Goal: Book appointment/travel/reservation

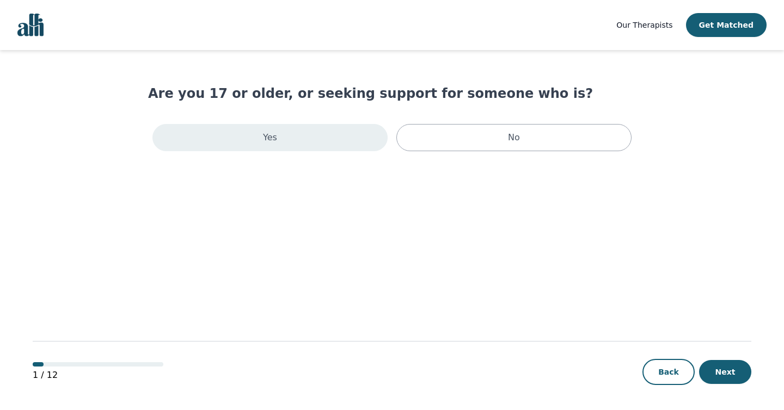
click at [354, 138] on div "Yes" at bounding box center [269, 137] width 235 height 27
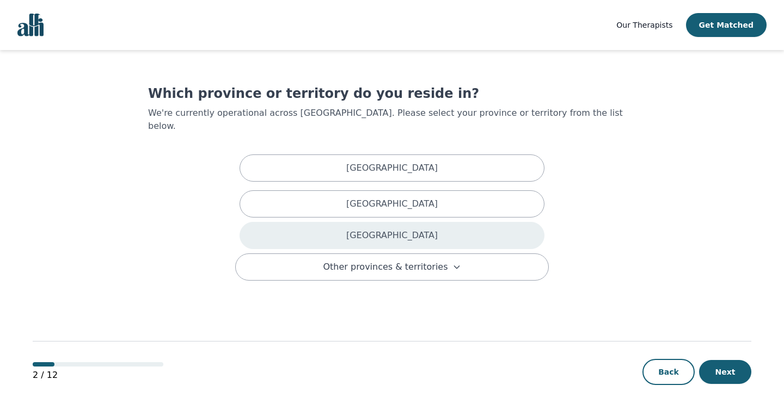
click at [412, 226] on div "[GEOGRAPHIC_DATA]" at bounding box center [391, 235] width 305 height 27
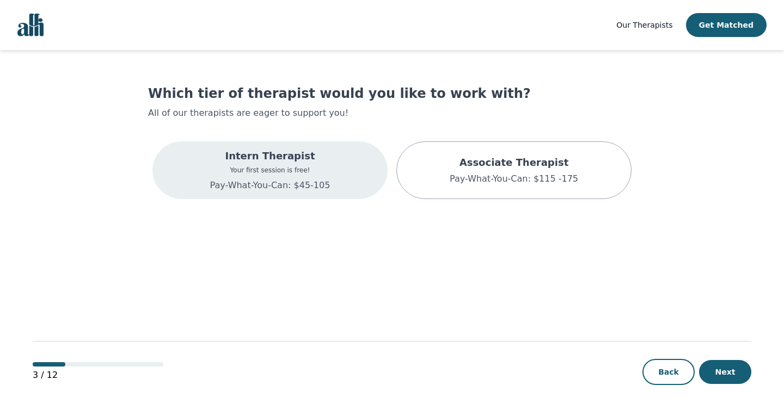
click at [307, 178] on div "Intern Therapist Your first session is free! Pay-What-You-Can: $45-105" at bounding box center [270, 171] width 120 height 44
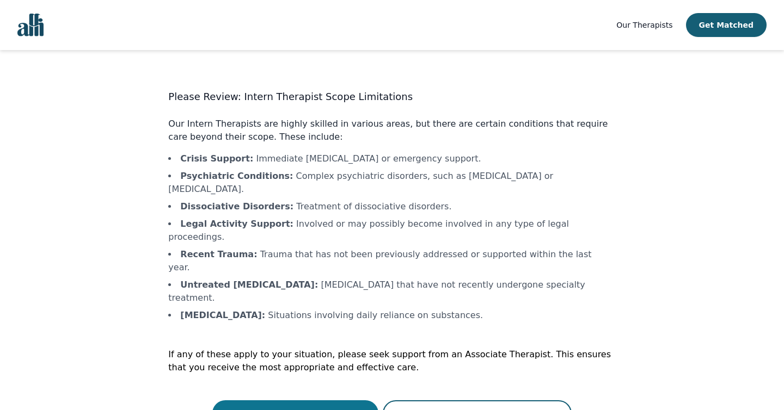
click at [334, 401] on button "Continue with a Intern Therapist" at bounding box center [295, 414] width 167 height 26
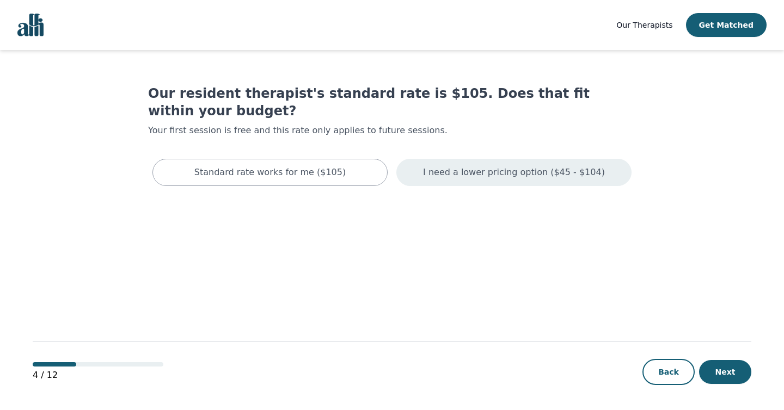
click at [446, 166] on p "I need a lower pricing option ($45 - $104)" at bounding box center [514, 172] width 182 height 13
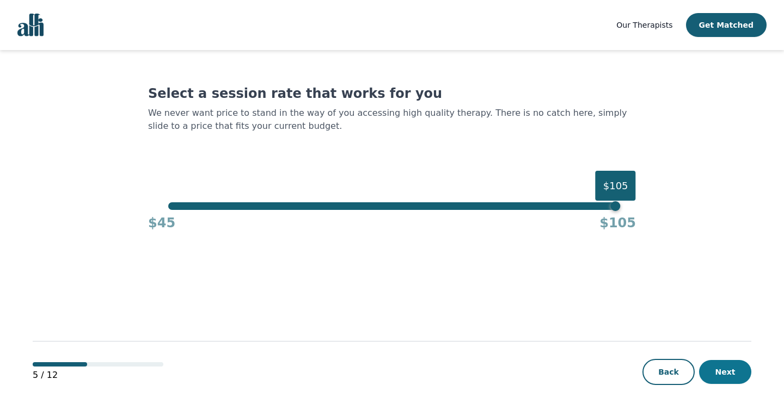
click at [728, 373] on button "Next" at bounding box center [725, 372] width 52 height 24
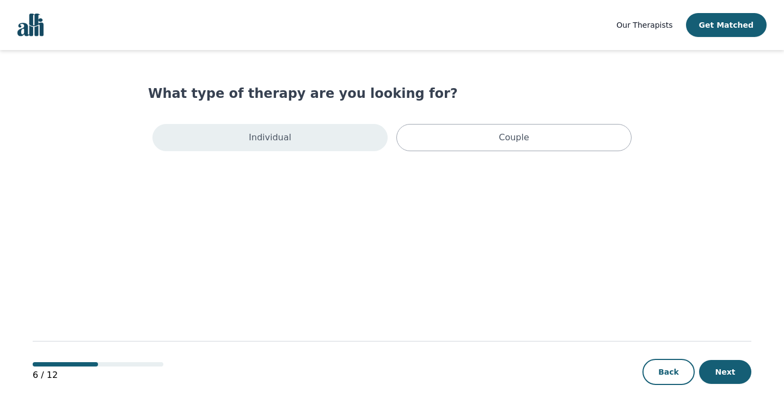
click at [304, 142] on div "Individual" at bounding box center [269, 137] width 235 height 27
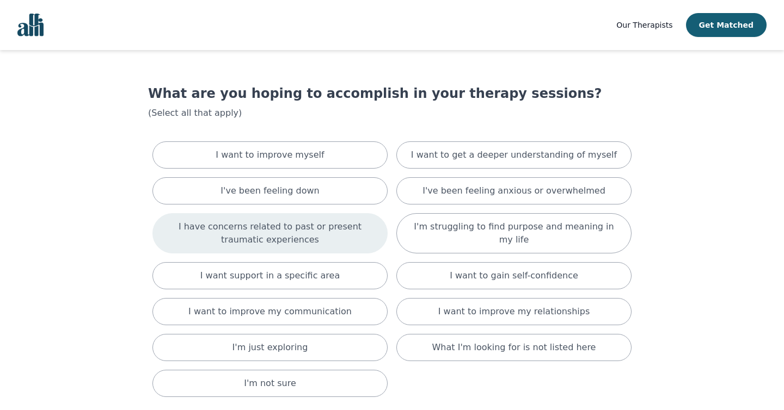
click at [363, 247] on div "I have concerns related to past or present traumatic experiences" at bounding box center [269, 233] width 235 height 40
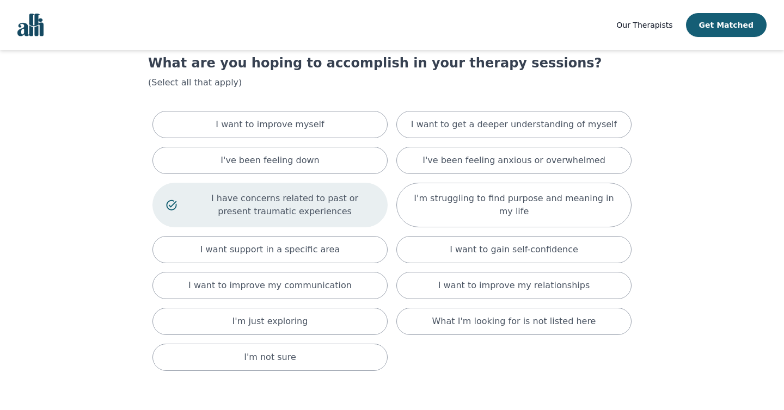
scroll to position [36, 0]
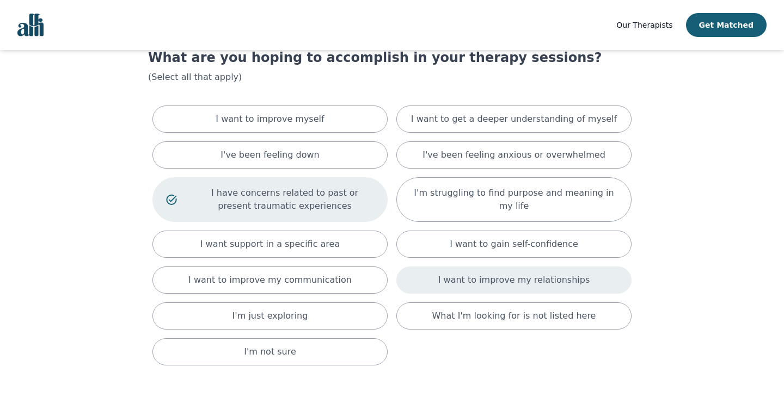
click at [428, 281] on div "I want to improve my relationships" at bounding box center [513, 280] width 235 height 27
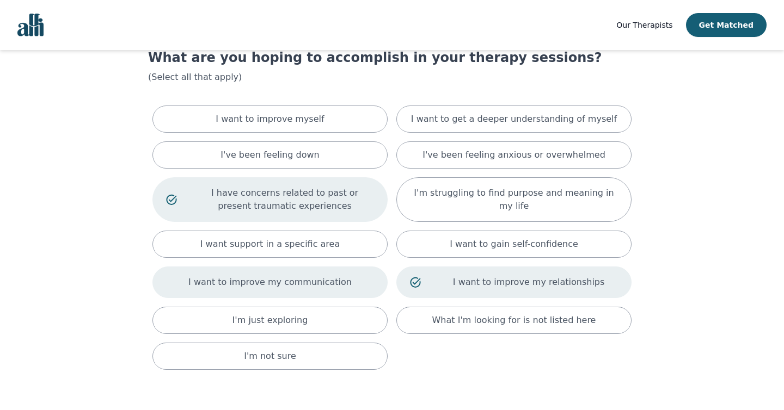
click at [310, 287] on p "I want to improve my communication" at bounding box center [269, 282] width 163 height 13
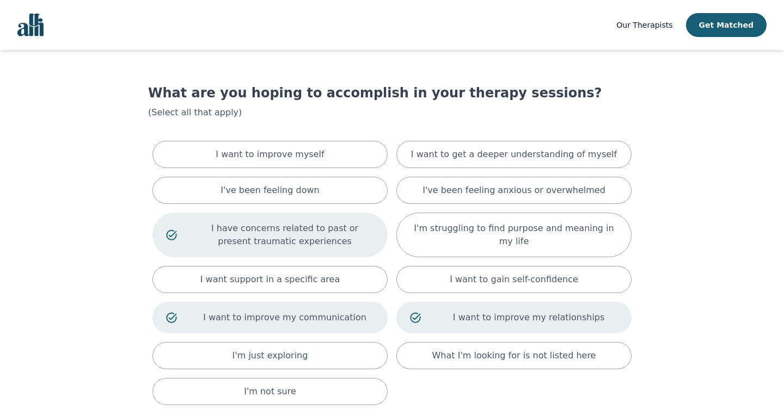
scroll to position [0, 0]
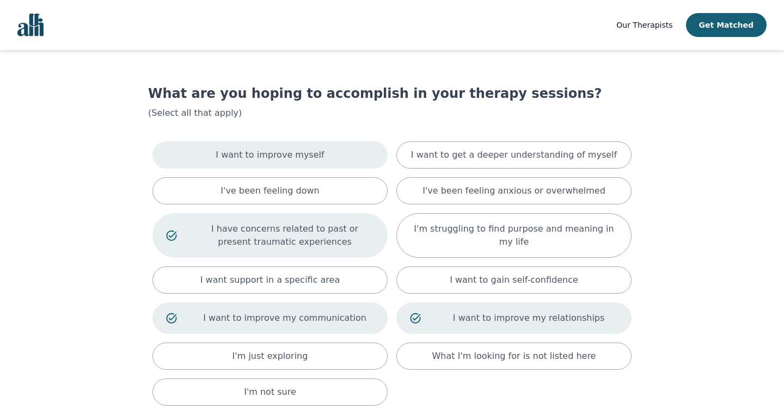
click at [262, 165] on div "I want to improve myself" at bounding box center [269, 155] width 235 height 27
click at [260, 160] on p "I want to improve myself" at bounding box center [270, 155] width 108 height 13
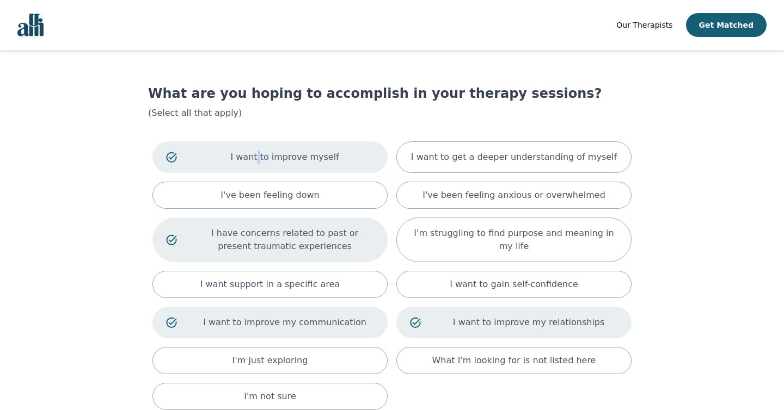
click at [260, 160] on p "I want to improve myself" at bounding box center [284, 157] width 179 height 13
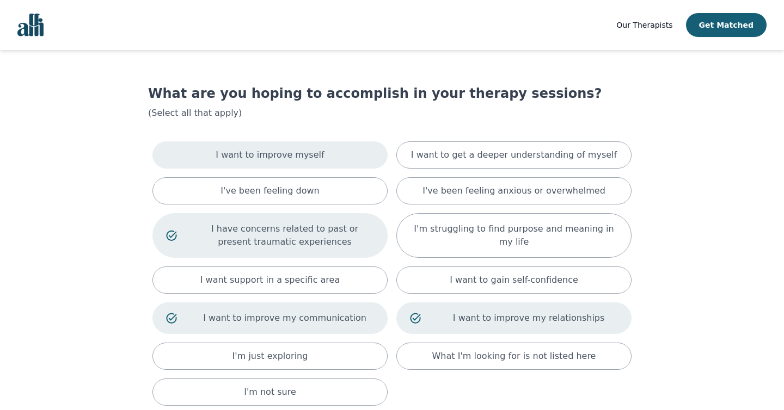
click at [353, 161] on div "I want to improve myself" at bounding box center [269, 155] width 235 height 27
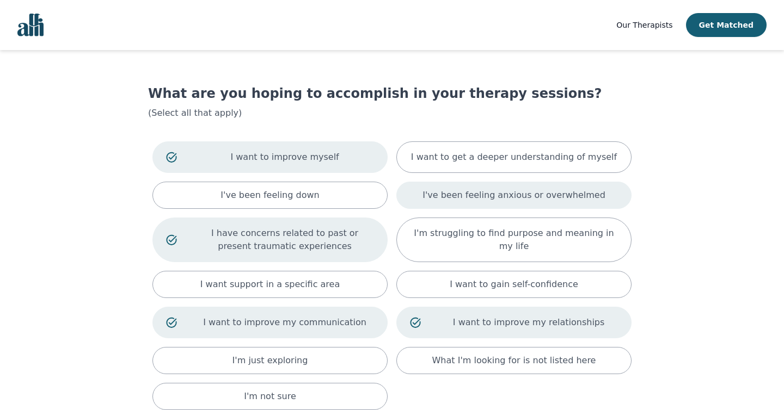
click at [426, 199] on div "I've been feeling anxious or overwhelmed" at bounding box center [513, 195] width 235 height 27
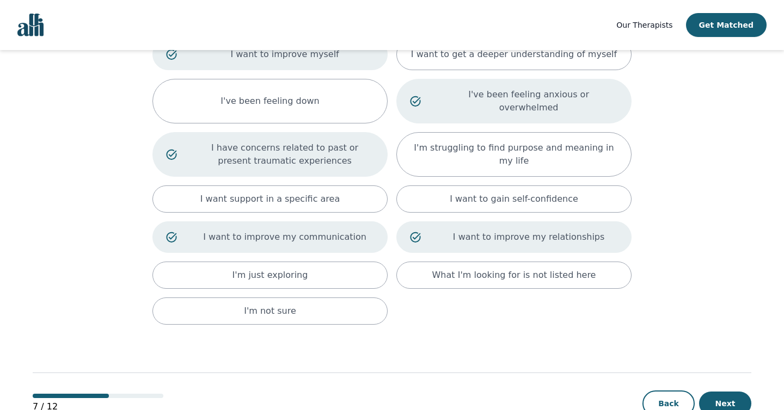
scroll to position [122, 0]
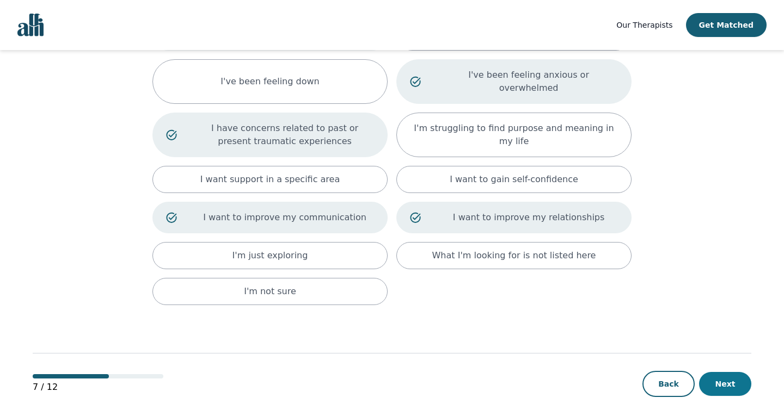
click at [710, 376] on button "Next" at bounding box center [725, 384] width 52 height 24
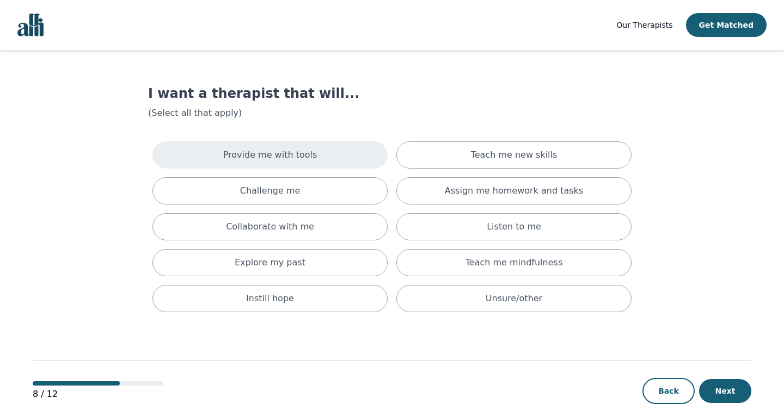
click at [325, 151] on div "Provide me with tools" at bounding box center [269, 155] width 235 height 27
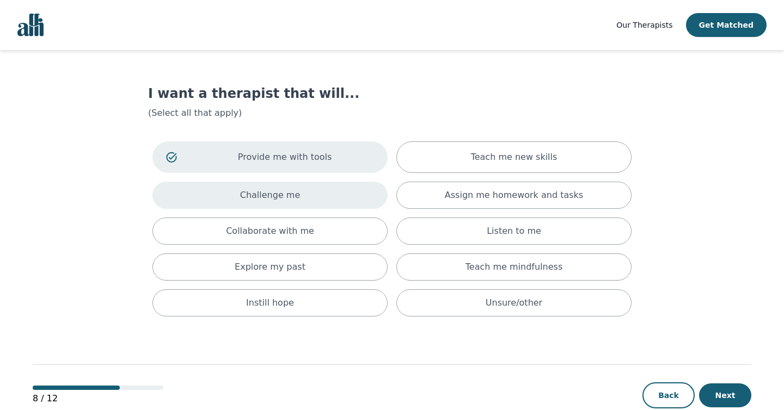
click at [329, 189] on div "Challenge me" at bounding box center [269, 195] width 235 height 27
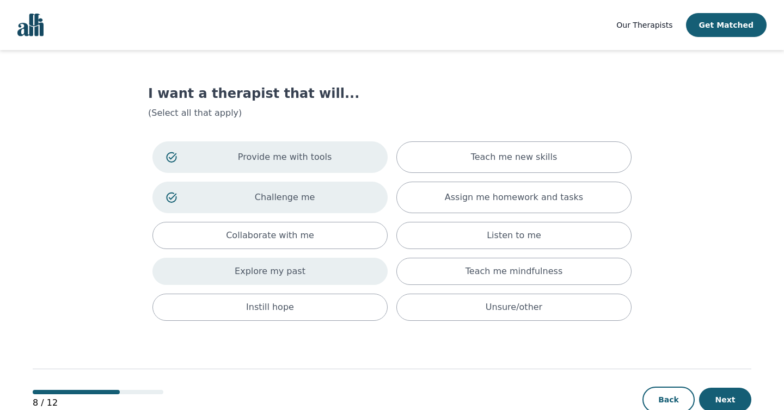
click at [341, 267] on div "Explore my past" at bounding box center [269, 271] width 235 height 27
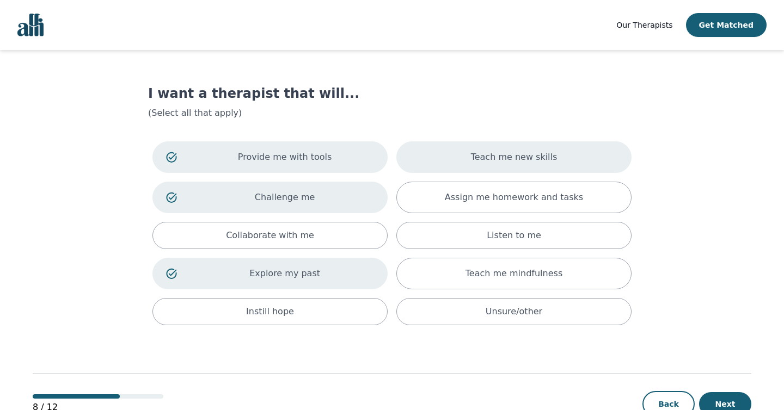
click at [530, 160] on p "Teach me new skills" at bounding box center [514, 157] width 87 height 13
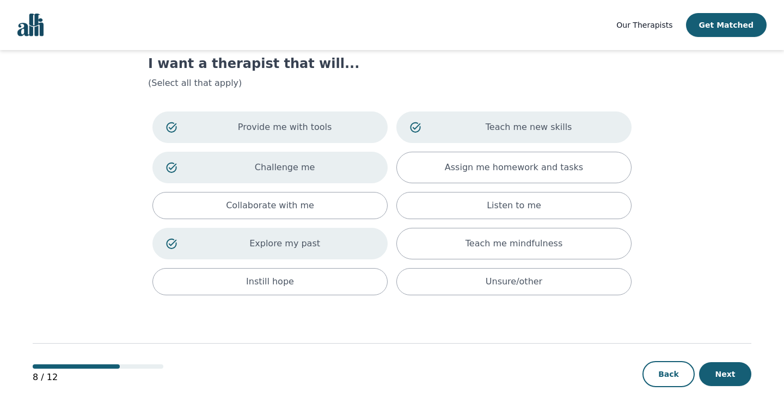
scroll to position [33, 0]
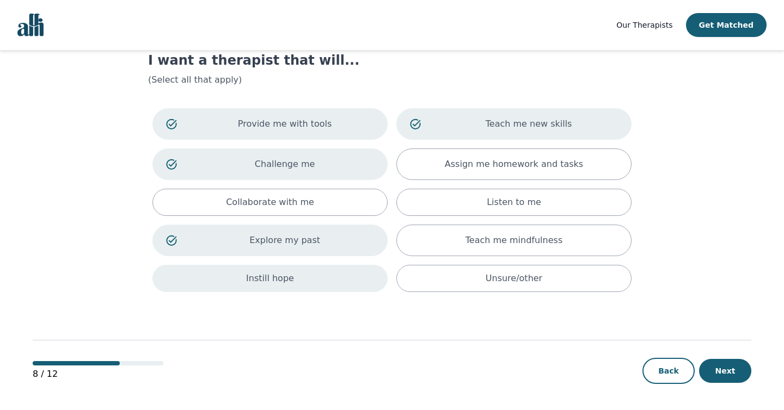
click at [371, 289] on div "Instill hope" at bounding box center [269, 278] width 235 height 27
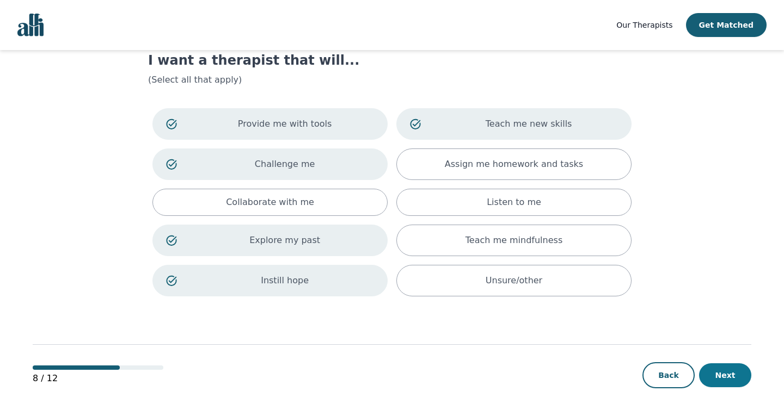
click at [735, 379] on button "Next" at bounding box center [725, 376] width 52 height 24
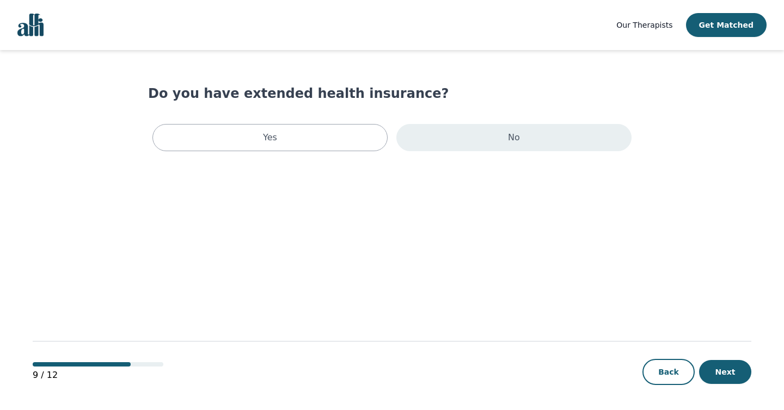
click at [479, 142] on div "No" at bounding box center [513, 137] width 235 height 27
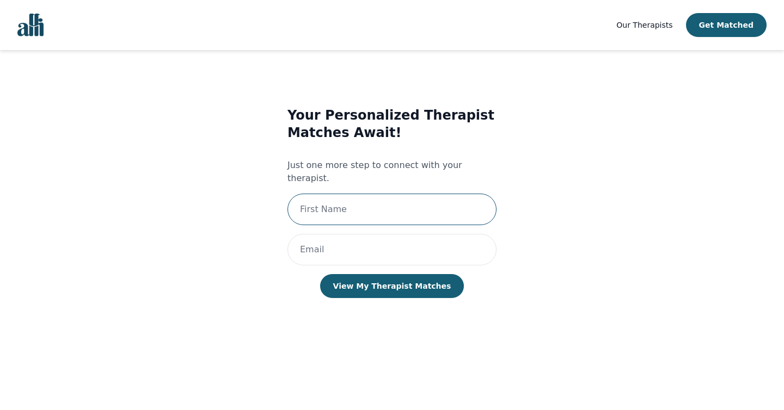
click at [464, 199] on input "text" at bounding box center [391, 210] width 209 height 32
type input "[PERSON_NAME]"
click at [199, 208] on div "Your Personalized Therapist Matches Await! Just one more step to connect with y…" at bounding box center [391, 213] width 447 height 248
click at [419, 196] on input "[PERSON_NAME]" at bounding box center [391, 210] width 209 height 32
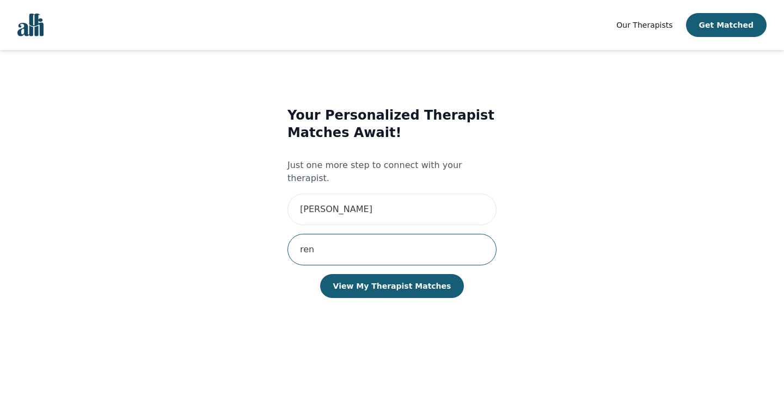
click at [356, 234] on input "ren" at bounding box center [391, 250] width 209 height 32
type input "[EMAIL_ADDRESS][DOMAIN_NAME]"
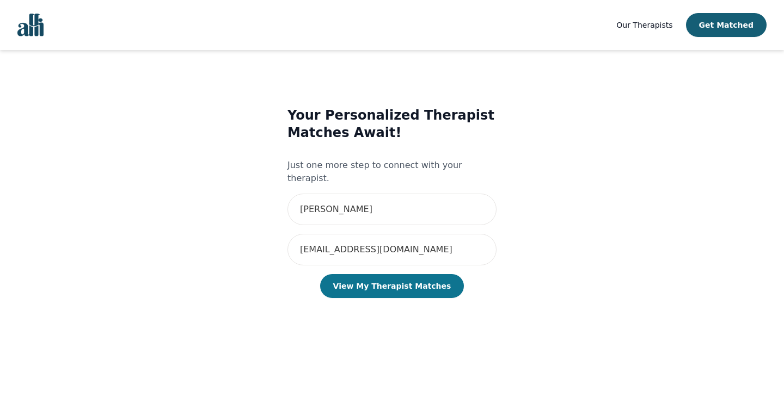
click at [373, 277] on button "View My Therapist Matches" at bounding box center [392, 286] width 144 height 24
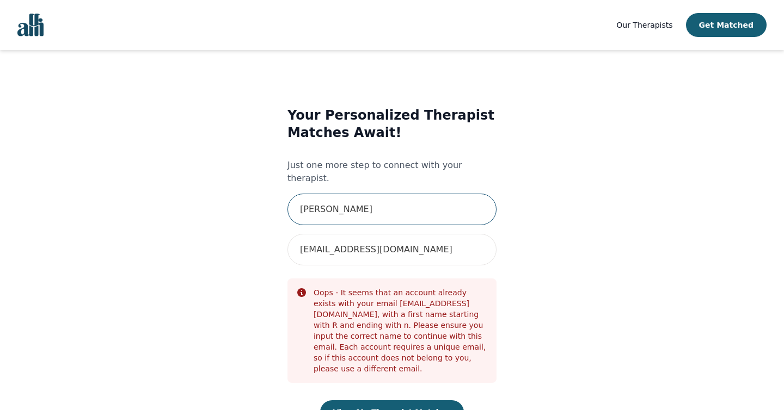
click at [421, 206] on input "[PERSON_NAME]" at bounding box center [391, 210] width 209 height 32
click at [699, 121] on main "Your Personalized Therapist Matches Await! Just one more step to connect with y…" at bounding box center [392, 257] width 718 height 414
click at [676, 71] on main "Your Personalized Therapist Matches Await! Just one more step to connect with y…" at bounding box center [392, 257] width 718 height 414
click at [19, 23] on img "Global" at bounding box center [30, 25] width 26 height 23
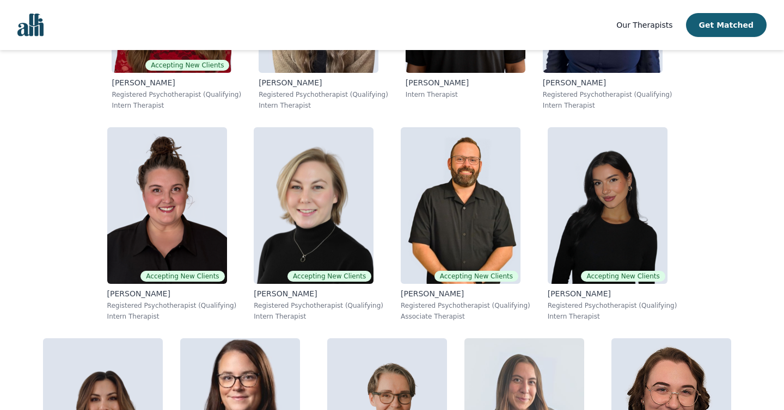
scroll to position [533, 0]
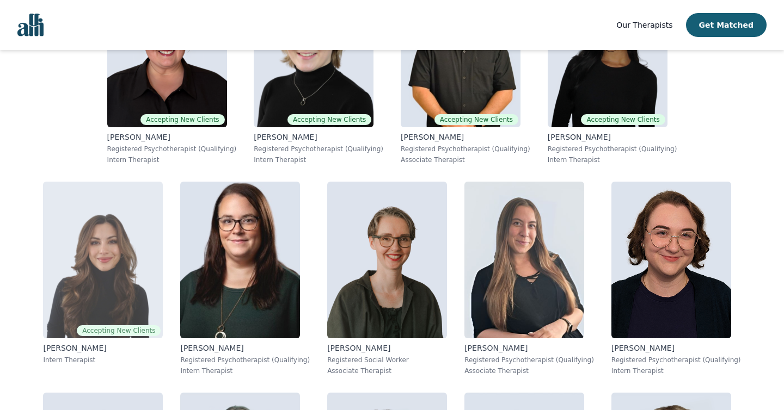
click at [163, 182] on img at bounding box center [103, 260] width 120 height 157
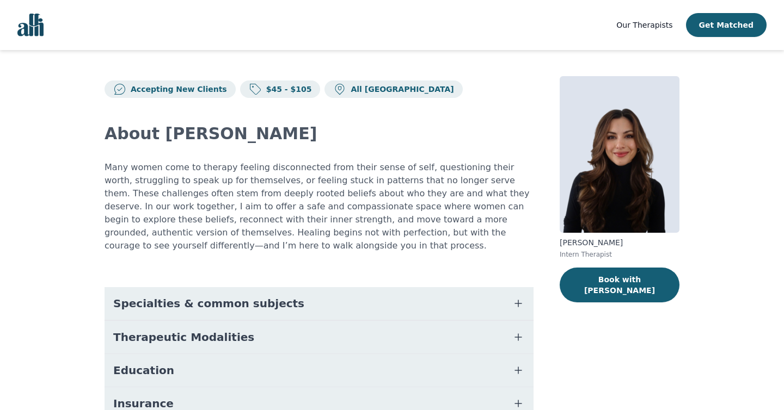
scroll to position [23, 0]
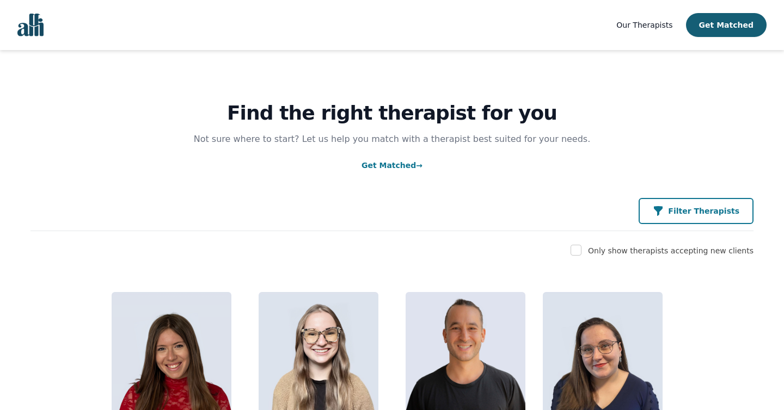
click at [663, 214] on icon "button" at bounding box center [658, 211] width 11 height 11
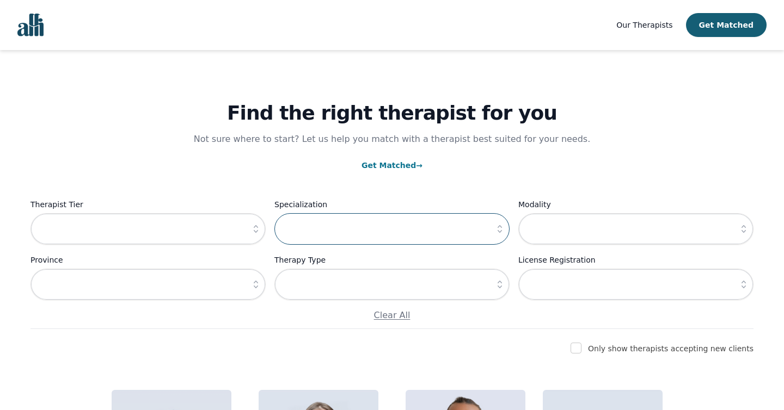
click at [423, 240] on input "text" at bounding box center [391, 229] width 235 height 32
click at [498, 233] on icon "button" at bounding box center [499, 229] width 11 height 11
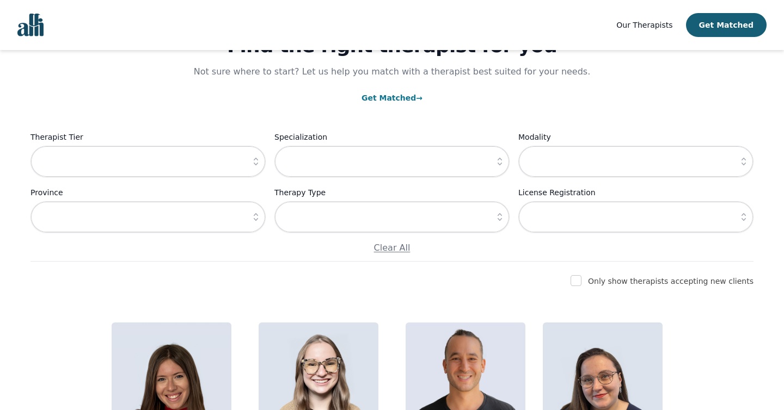
scroll to position [34, 0]
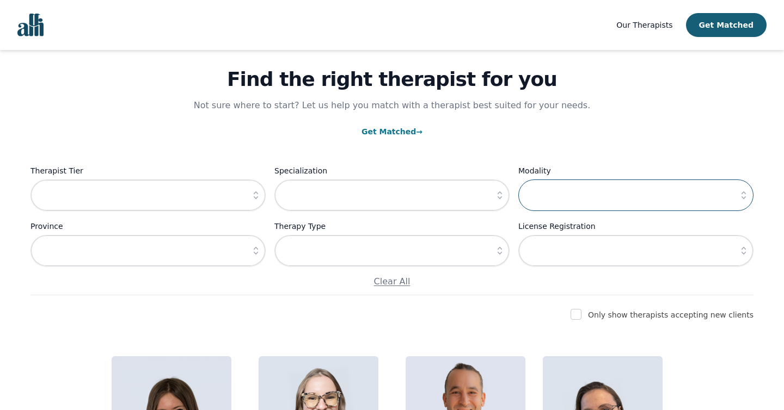
click at [636, 186] on input "text" at bounding box center [635, 196] width 235 height 32
click at [747, 199] on icon "button" at bounding box center [743, 195] width 11 height 11
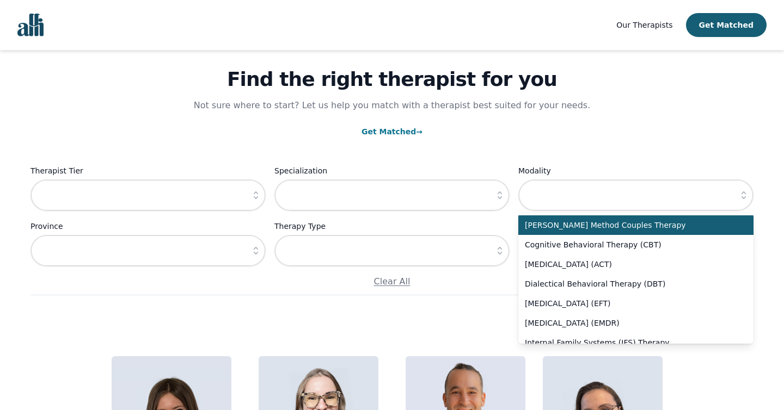
click at [671, 151] on div "Find the right therapist for you Not sure where to start? Let us help you match…" at bounding box center [391, 155] width 723 height 279
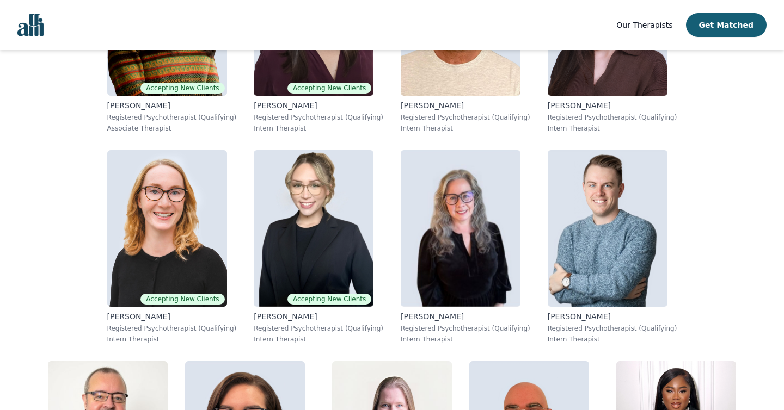
scroll to position [2770, 0]
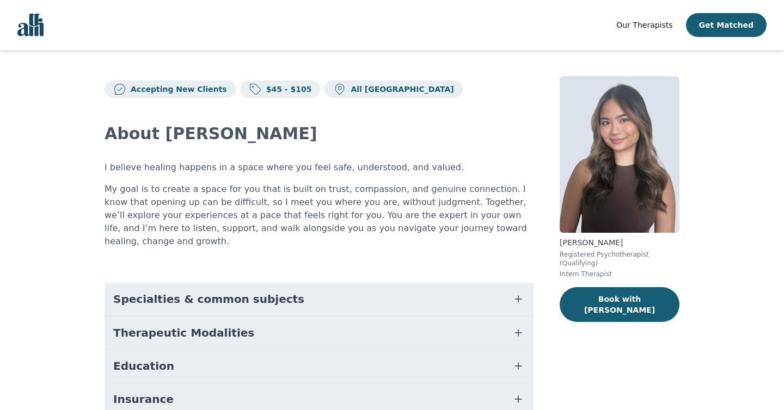
click at [335, 283] on button "Specialties & common subjects" at bounding box center [318, 299] width 429 height 33
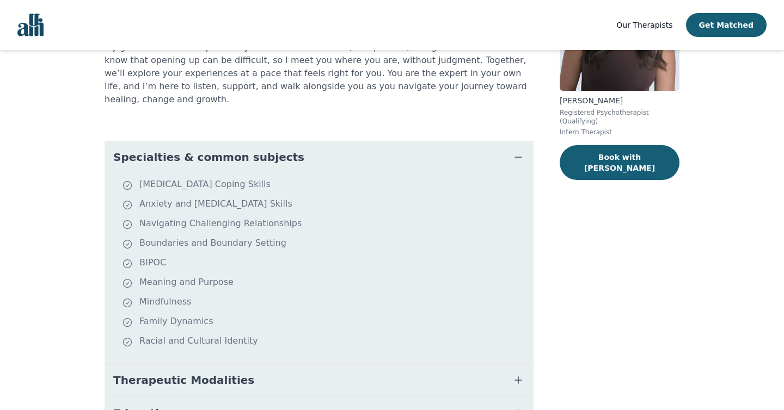
scroll to position [145, 0]
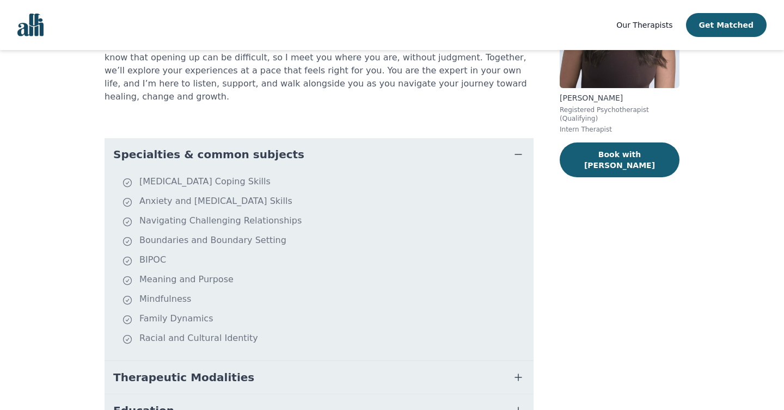
click at [323, 361] on button "Therapeutic Modalities" at bounding box center [318, 377] width 429 height 33
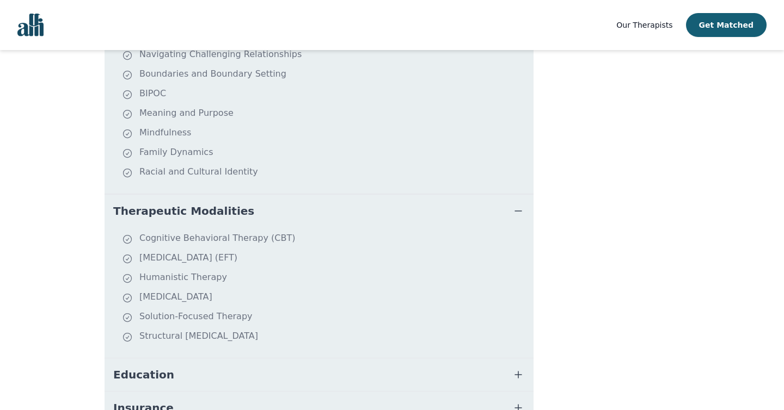
scroll to position [352, 0]
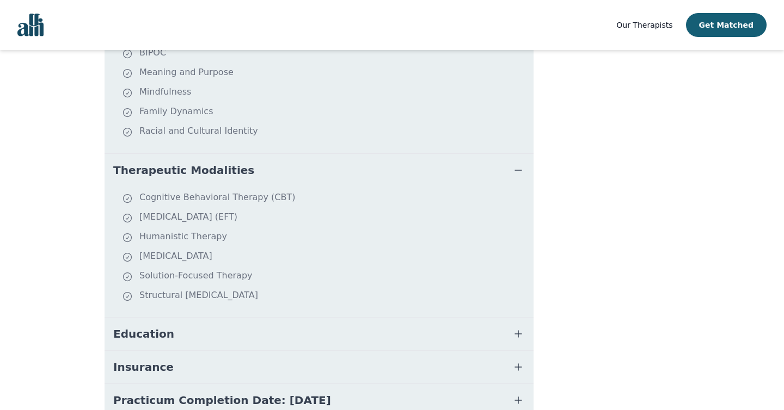
click at [205, 323] on button "Education" at bounding box center [318, 334] width 429 height 33
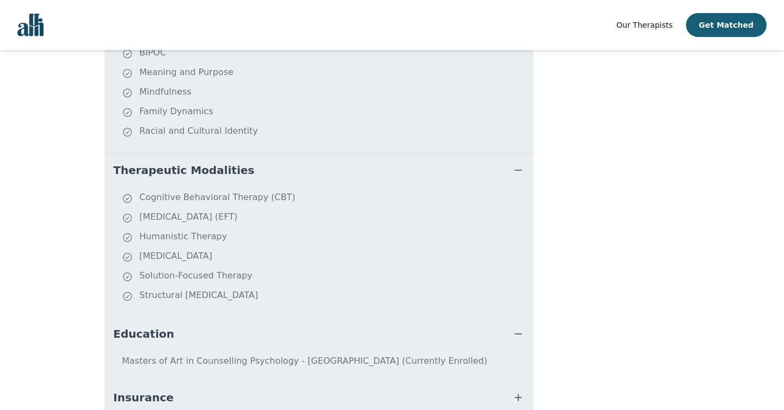
click at [205, 323] on button "Education" at bounding box center [318, 334] width 429 height 33
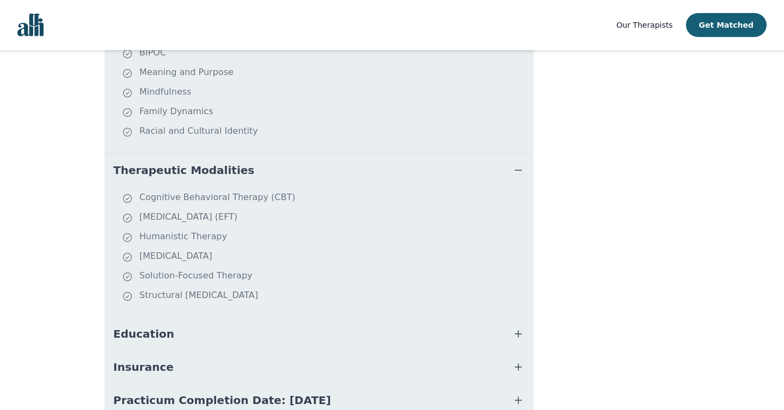
click at [205, 323] on button "Education" at bounding box center [318, 334] width 429 height 33
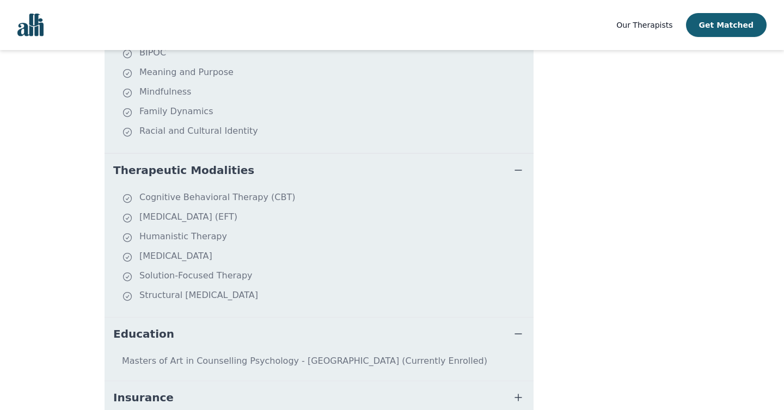
click at [205, 323] on button "Education" at bounding box center [318, 334] width 429 height 33
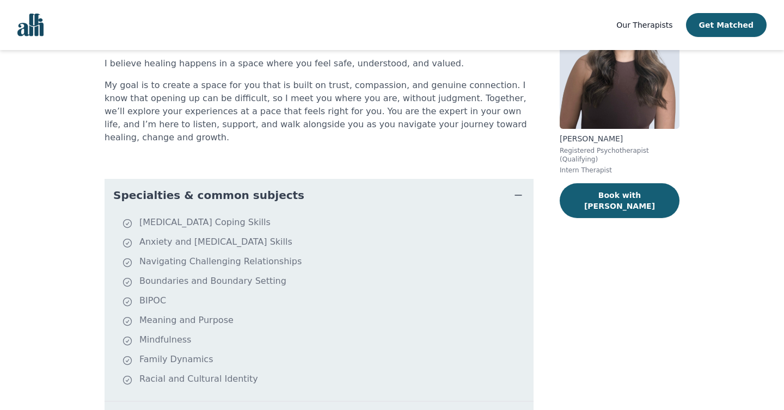
scroll to position [0, 0]
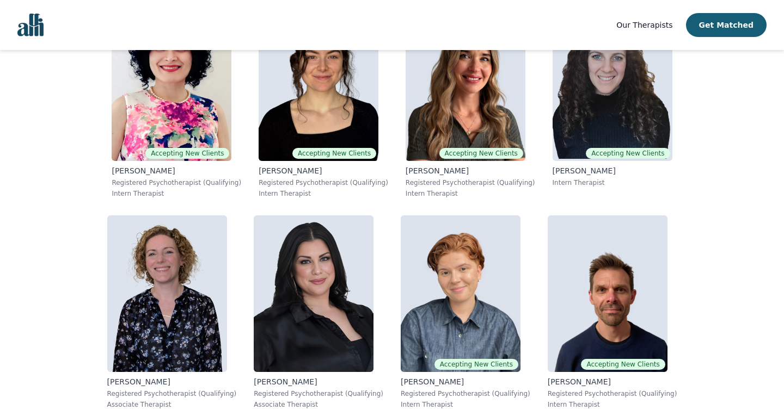
scroll to position [1977, 0]
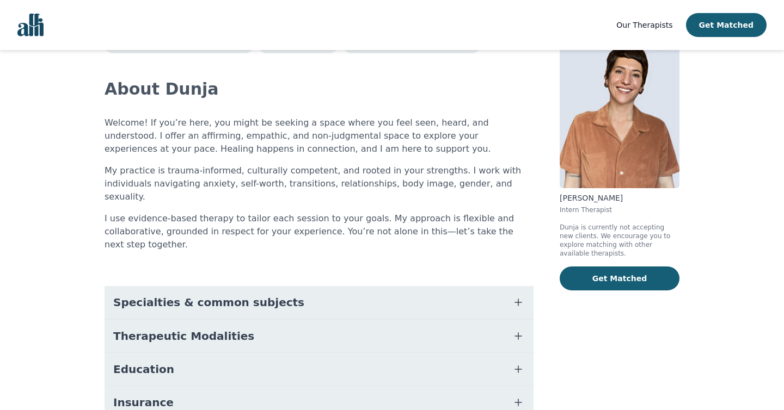
scroll to position [51, 0]
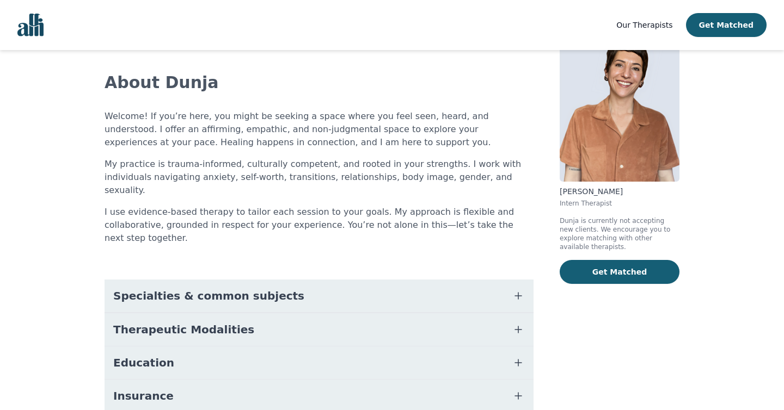
click at [266, 280] on button "Specialties & common subjects" at bounding box center [318, 296] width 429 height 33
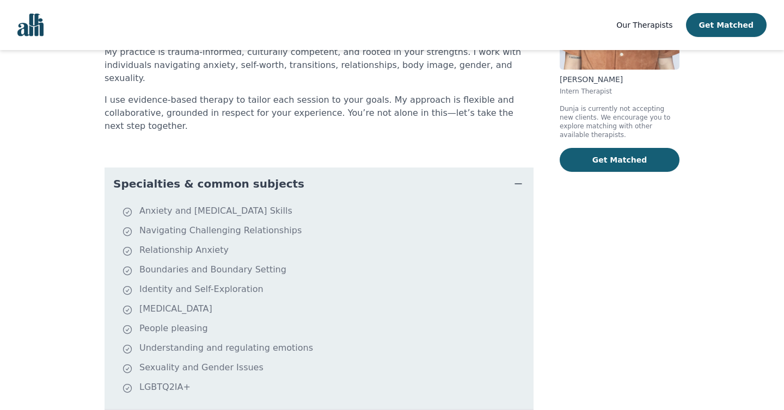
scroll to position [165, 0]
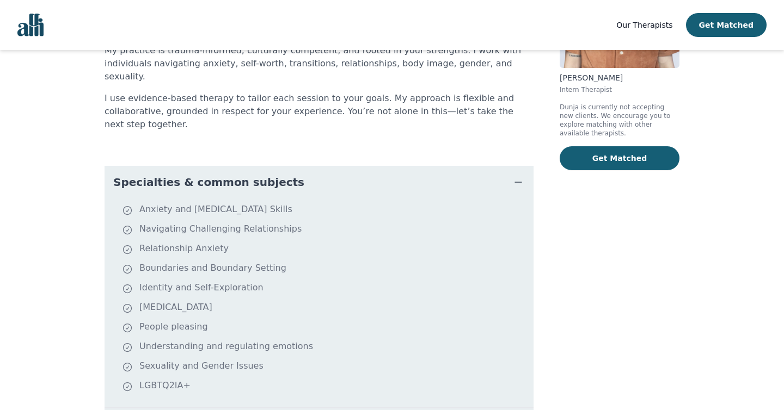
click at [310, 166] on button "Specialties & common subjects" at bounding box center [318, 182] width 429 height 33
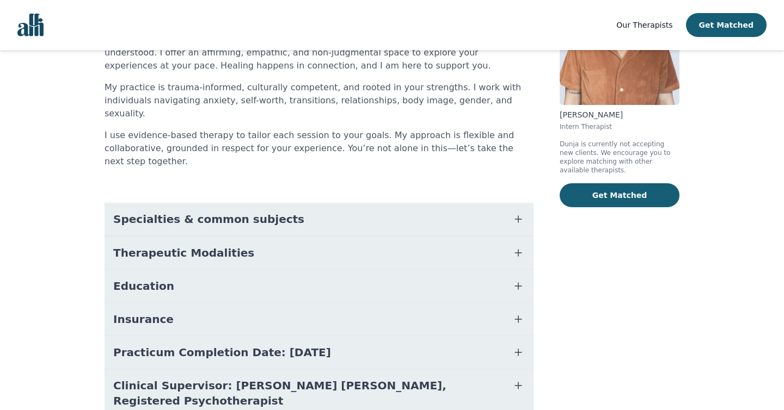
scroll to position [149, 0]
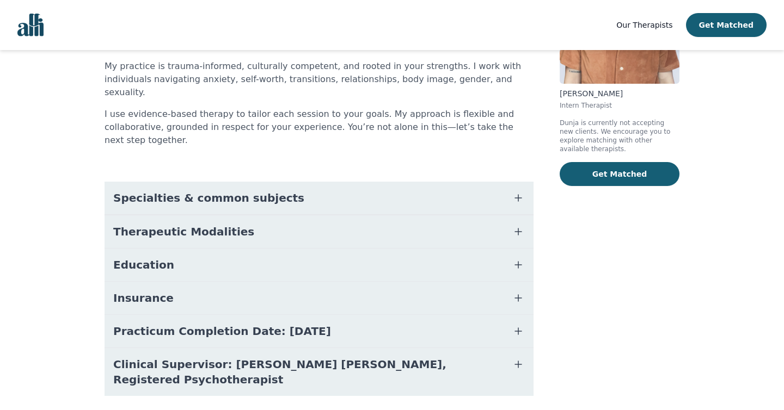
click at [313, 249] on button "Education" at bounding box center [318, 265] width 429 height 33
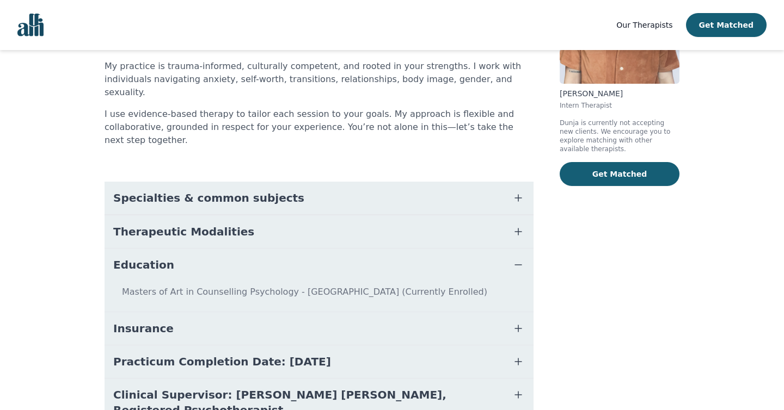
click at [313, 249] on button "Education" at bounding box center [318, 265] width 429 height 33
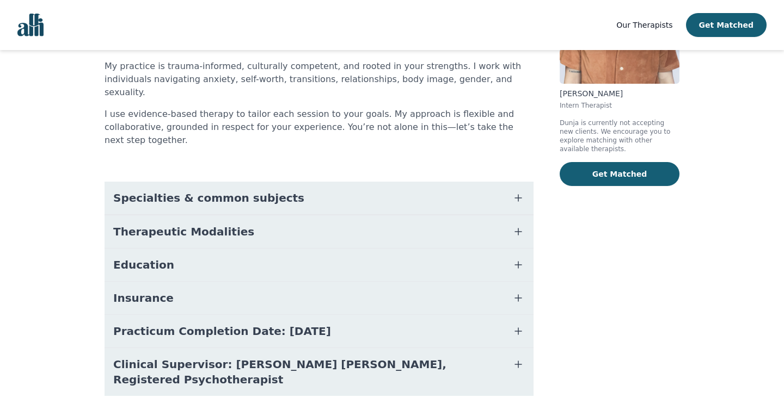
click at [331, 216] on button "Therapeutic Modalities" at bounding box center [318, 232] width 429 height 33
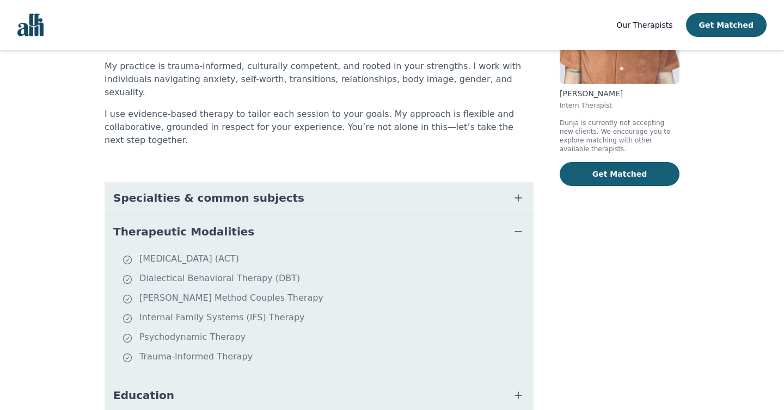
click at [331, 216] on button "Therapeutic Modalities" at bounding box center [318, 232] width 429 height 33
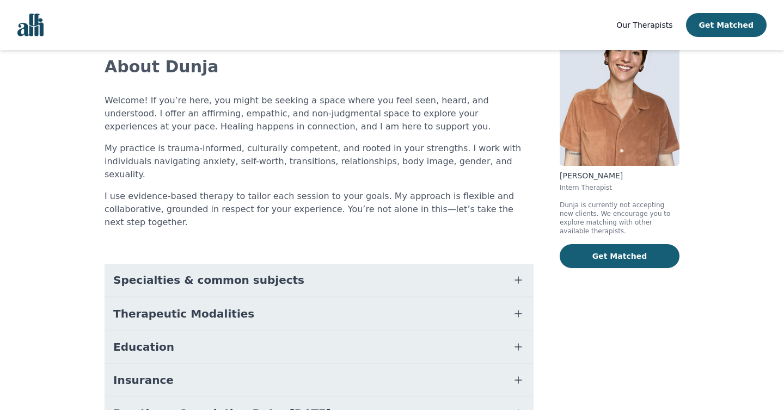
scroll to position [0, 0]
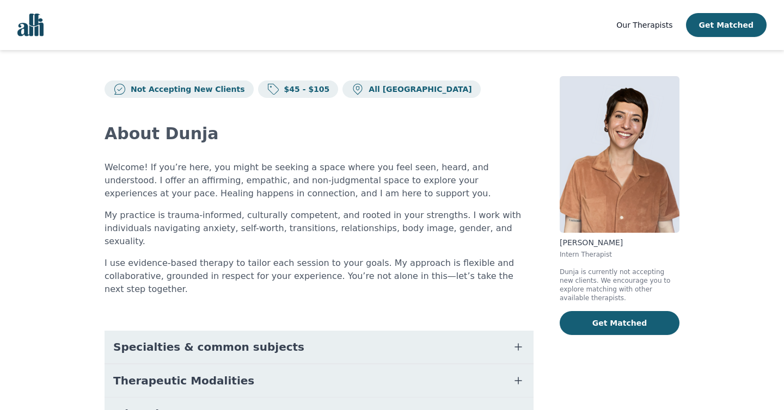
click at [260, 340] on span "Specialties & common subjects" at bounding box center [208, 347] width 191 height 15
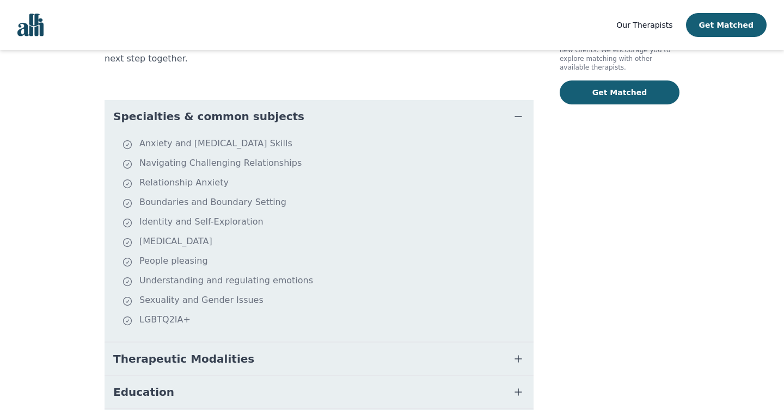
scroll to position [231, 0]
click at [284, 376] on button "Education" at bounding box center [318, 392] width 429 height 33
click at [284, 342] on button "Therapeutic Modalities" at bounding box center [318, 358] width 429 height 33
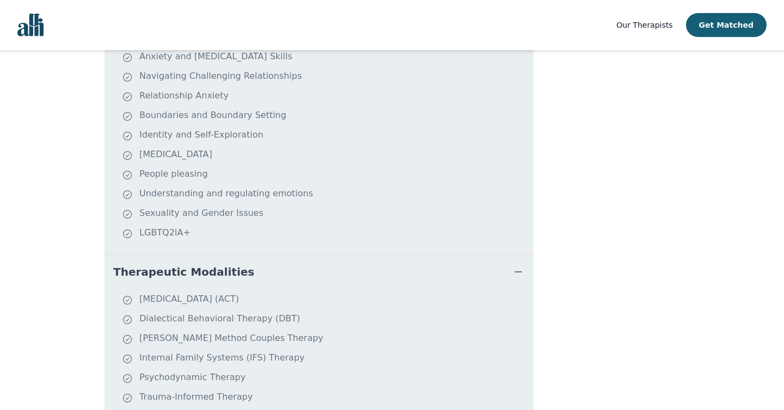
scroll to position [0, 0]
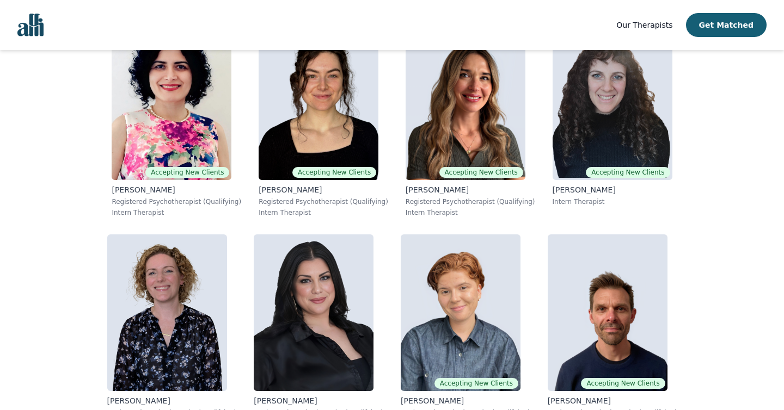
scroll to position [2015, 0]
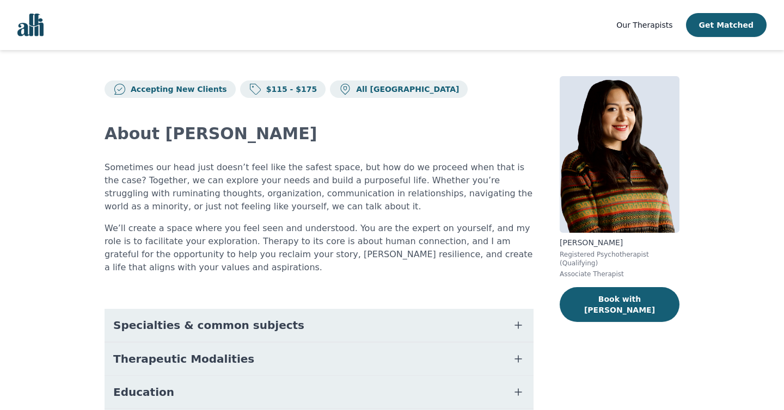
click at [412, 311] on button "Specialties & common subjects" at bounding box center [318, 325] width 429 height 33
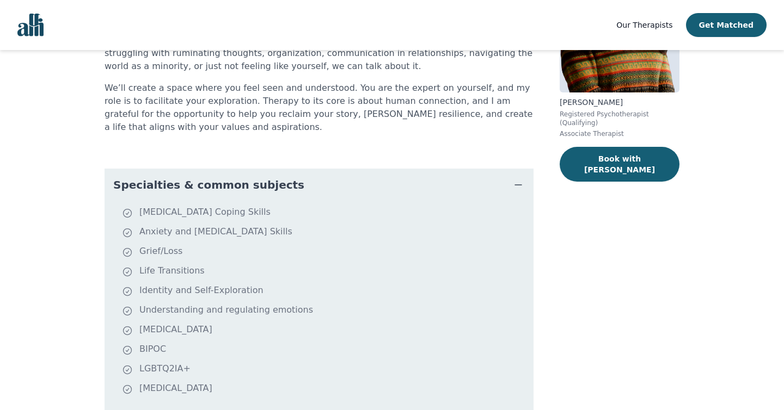
scroll to position [128, 0]
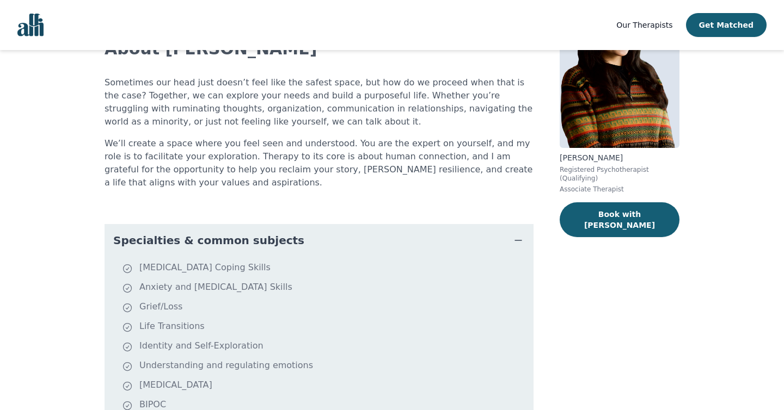
click at [433, 236] on button "Specialties & common subjects" at bounding box center [318, 240] width 429 height 33
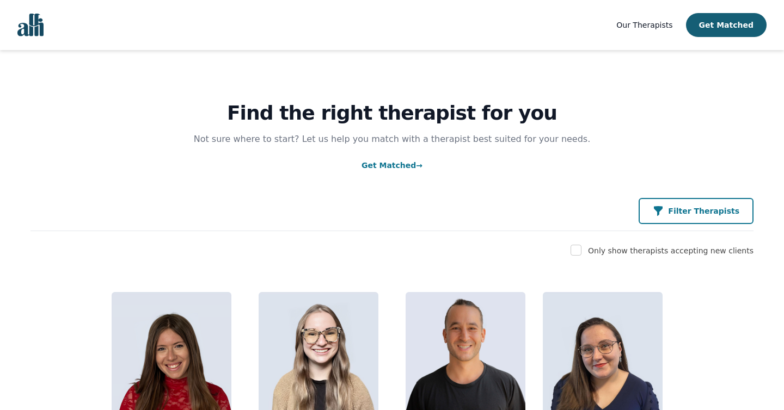
click at [685, 208] on p "Filter Therapists" at bounding box center [703, 211] width 71 height 11
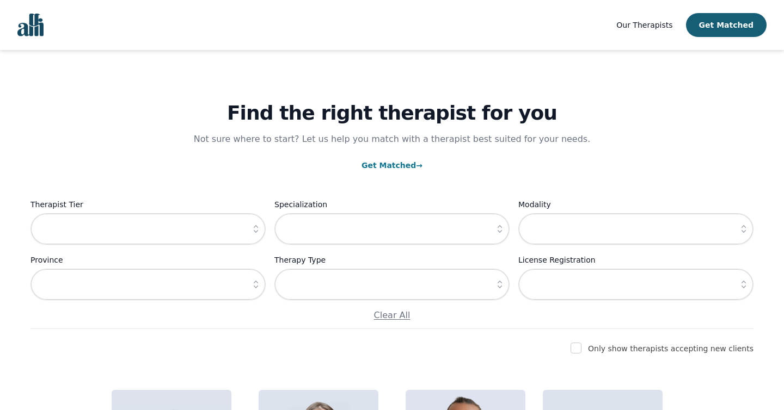
click at [581, 347] on input "checkbox" at bounding box center [575, 348] width 11 height 11
checkbox input "true"
click at [223, 231] on input "text" at bounding box center [147, 229] width 235 height 32
click at [241, 230] on input "text" at bounding box center [147, 229] width 235 height 32
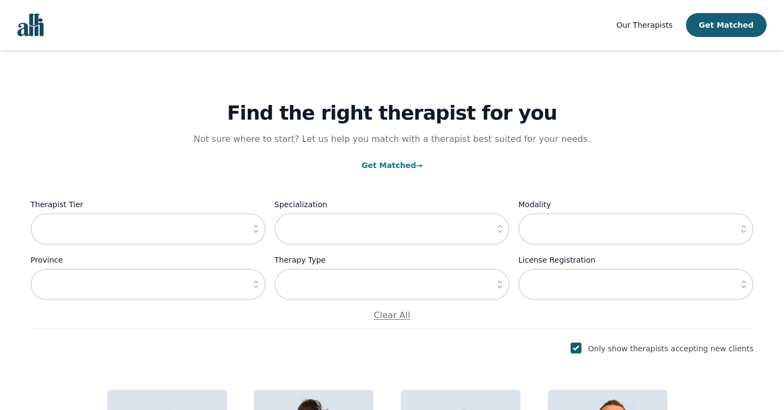
click at [257, 230] on icon "button" at bounding box center [255, 229] width 11 height 11
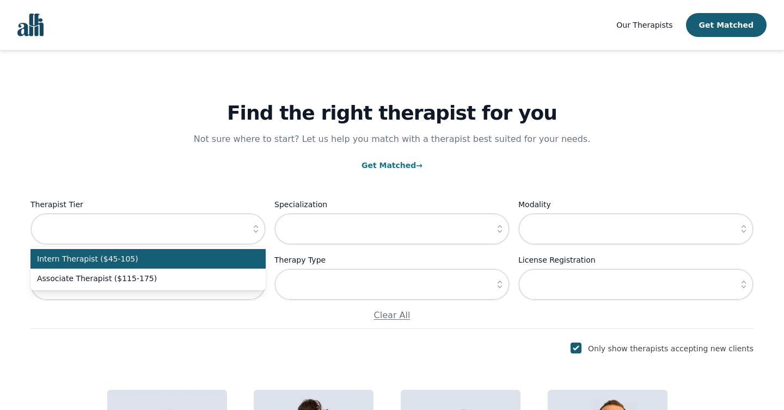
click at [275, 167] on p "Get Matched →" at bounding box center [391, 165] width 723 height 13
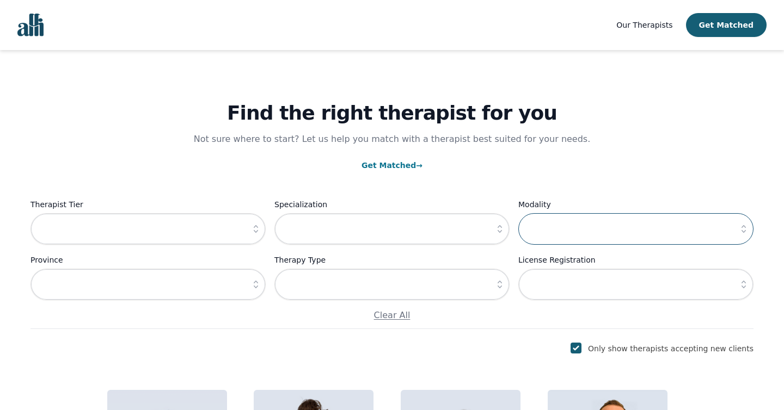
click at [567, 236] on input "text" at bounding box center [635, 229] width 235 height 32
click at [497, 285] on icon "button" at bounding box center [499, 284] width 11 height 11
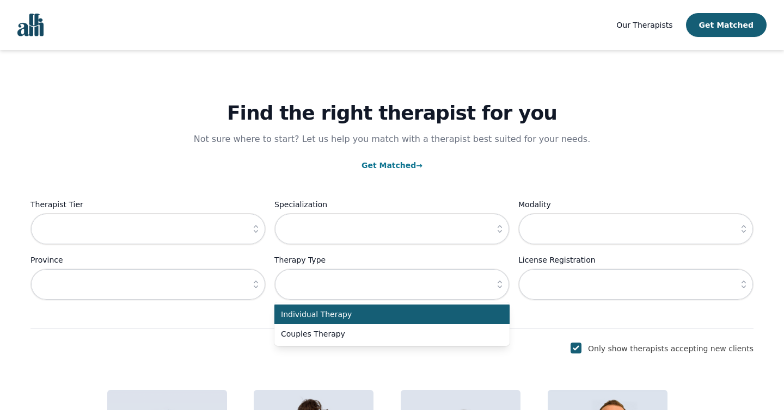
click at [468, 319] on span "Individual Therapy" at bounding box center [385, 314] width 209 height 11
type input "Individual Therapy"
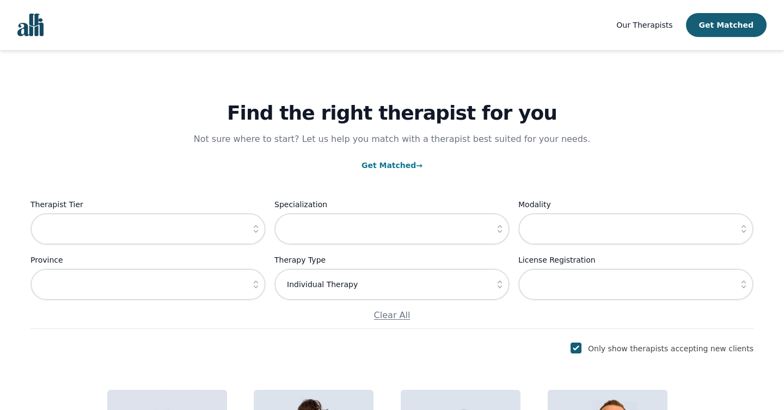
click at [500, 232] on icon "button" at bounding box center [499, 229] width 4 height 8
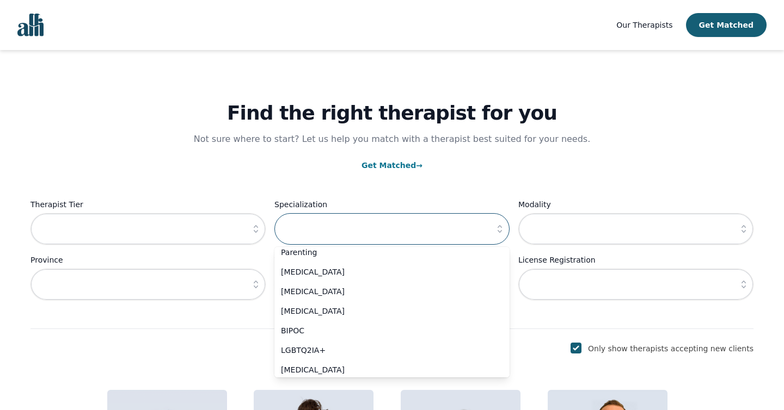
scroll to position [499, 0]
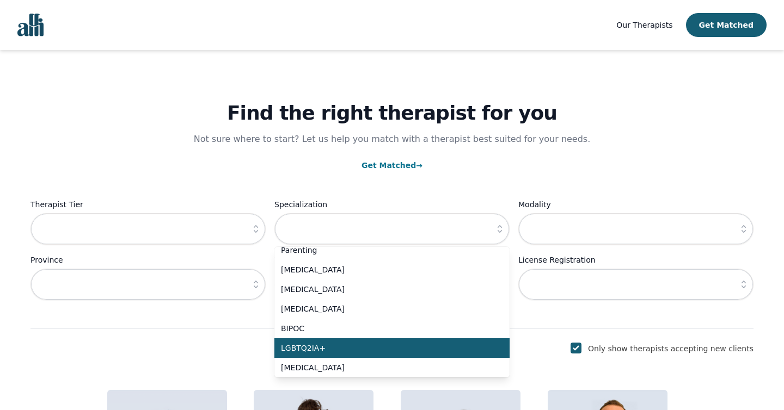
click at [428, 343] on span "LGBTQ2IA+" at bounding box center [385, 348] width 209 height 11
type input "LGBTQ2IA+"
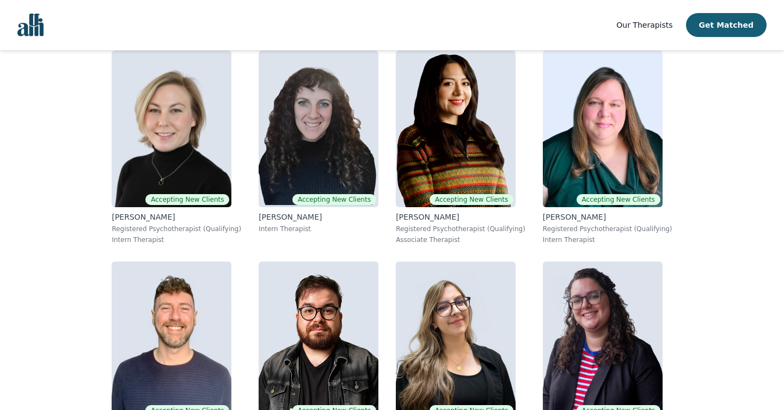
scroll to position [337, 0]
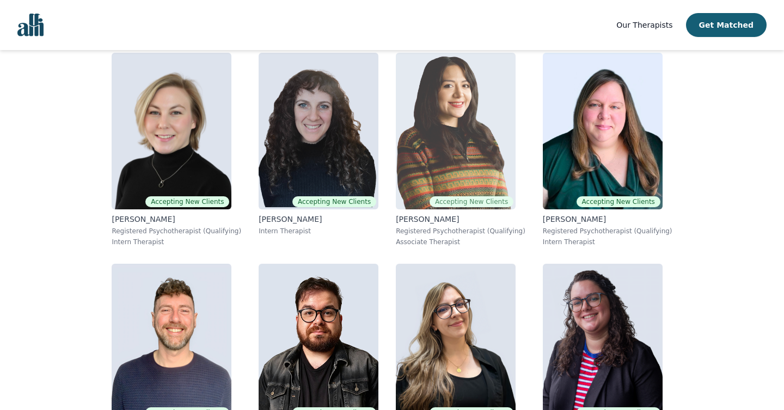
click at [414, 152] on img at bounding box center [456, 131] width 120 height 157
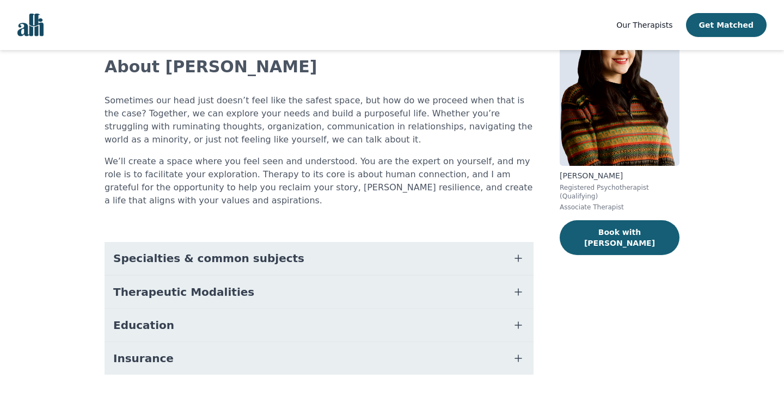
scroll to position [68, 0]
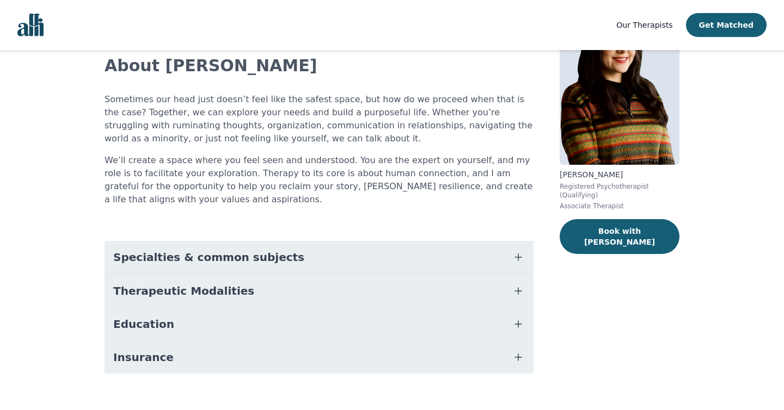
click at [157, 260] on span "Specialties & common subjects" at bounding box center [208, 257] width 191 height 15
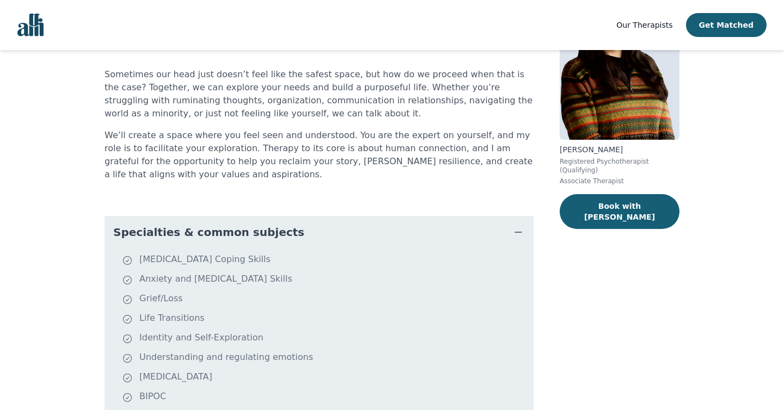
click at [173, 226] on span "Specialties & common subjects" at bounding box center [208, 232] width 191 height 15
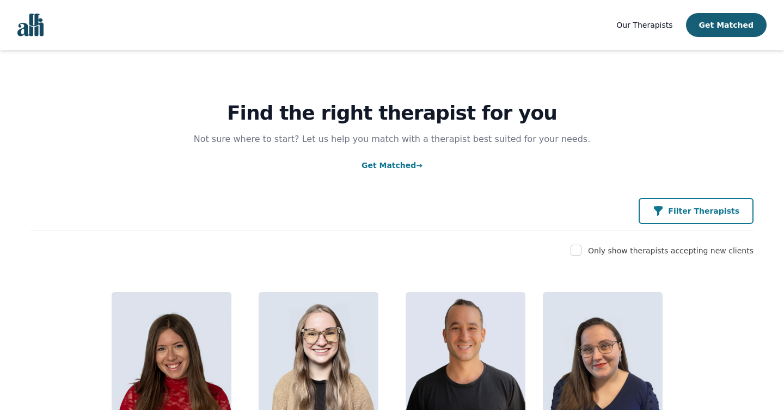
click at [664, 217] on button "Filter Therapists" at bounding box center [695, 211] width 115 height 26
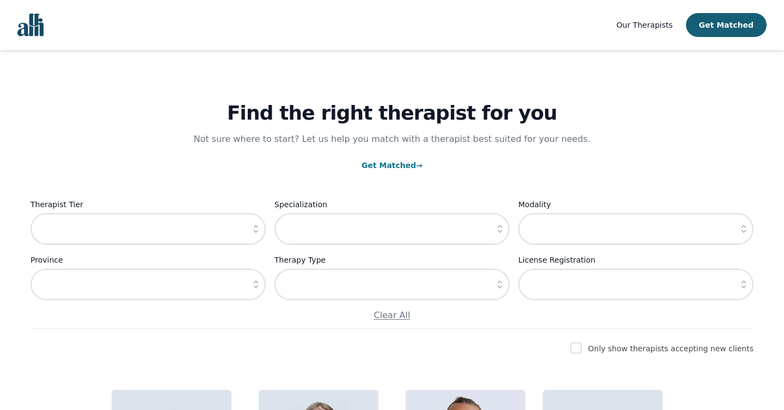
click at [500, 239] on button "button" at bounding box center [500, 229] width 20 height 32
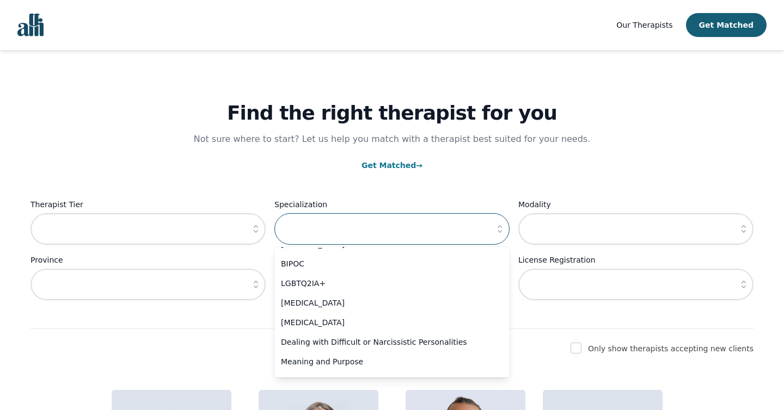
scroll to position [570, 0]
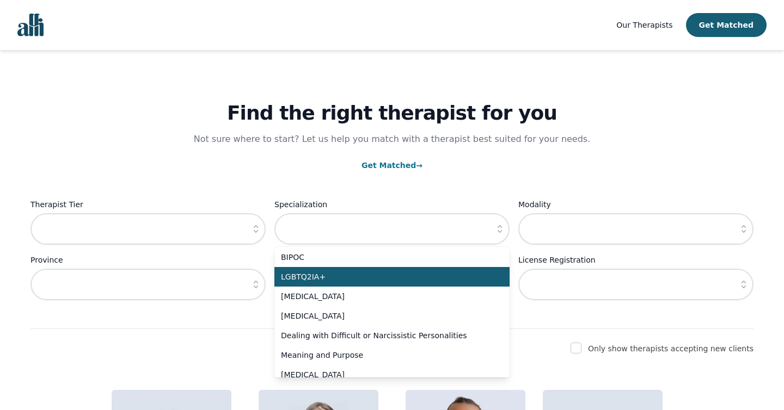
click at [415, 280] on span "LGBTQ2IA+" at bounding box center [385, 277] width 209 height 11
type input "LGBTQ2IA+"
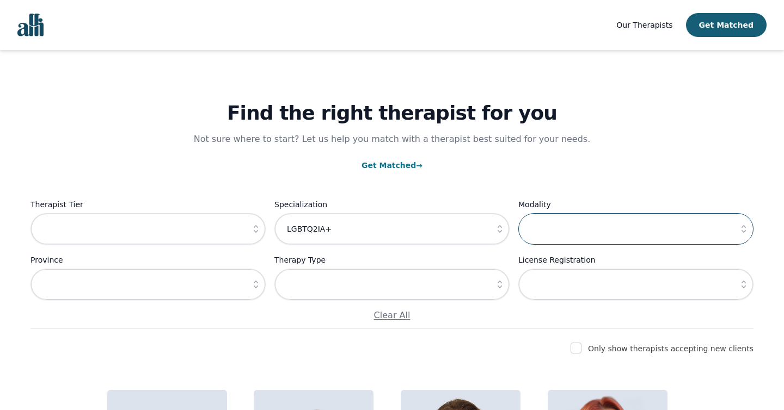
click at [581, 230] on input "text" at bounding box center [635, 229] width 235 height 32
click at [741, 241] on button "button" at bounding box center [744, 229] width 20 height 32
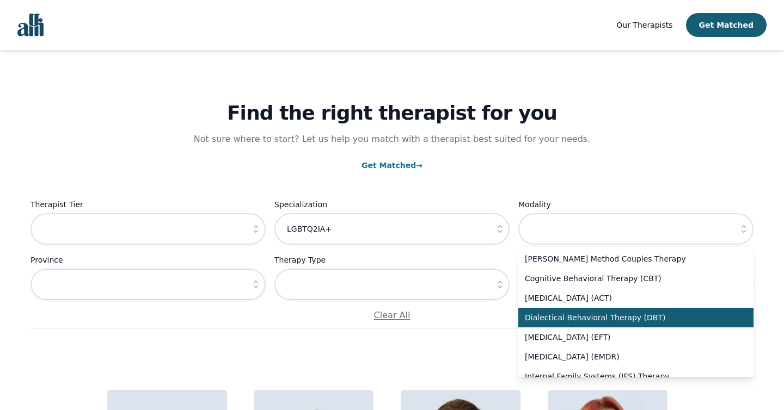
click at [665, 314] on span "Dialectical Behavioral Therapy (DBT)" at bounding box center [629, 317] width 209 height 11
type input "Dialectical Behavioral Therapy (DBT)"
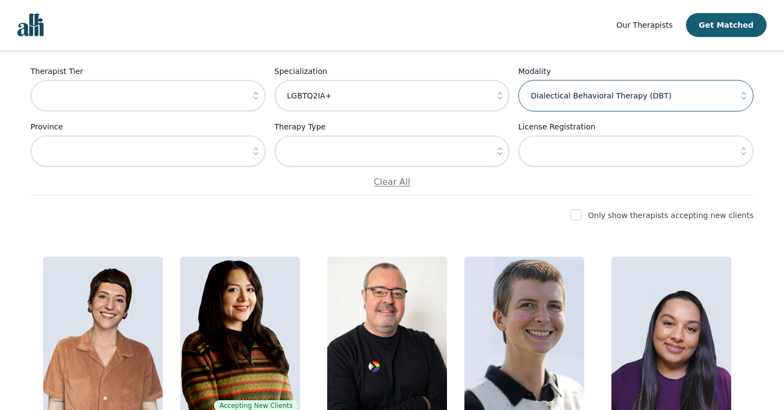
scroll to position [127, 0]
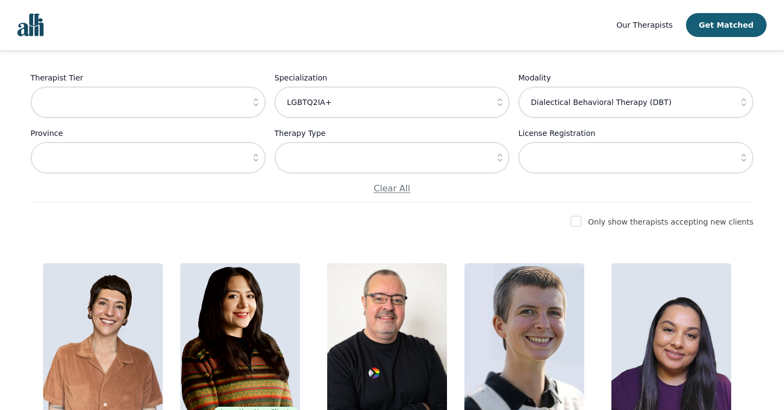
click at [593, 214] on div "Find the right therapist for you Not sure where to start? Let us help you match…" at bounding box center [392, 194] width 758 height 543
click at [581, 219] on input "checkbox" at bounding box center [575, 221] width 11 height 11
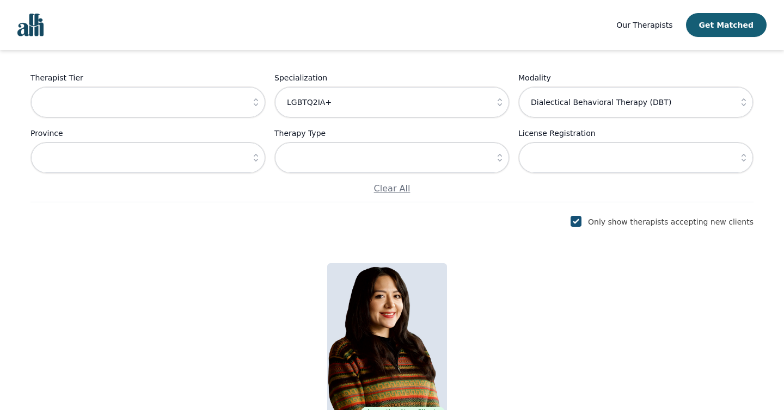
click at [581, 226] on input "checkbox" at bounding box center [575, 221] width 11 height 11
checkbox input "false"
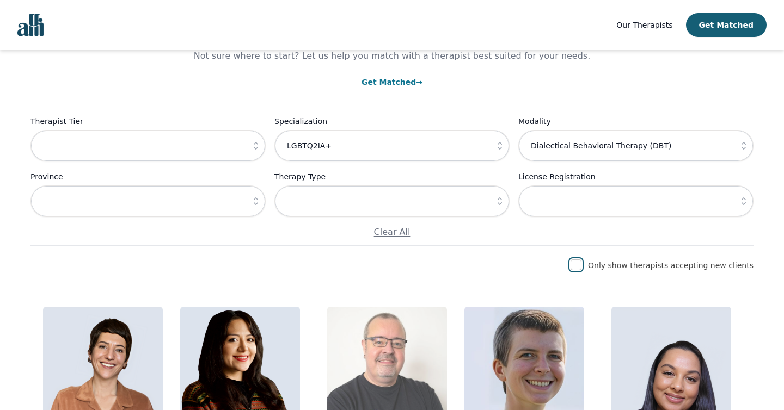
scroll to position [0, 0]
